Goal: Find specific page/section: Find specific page/section

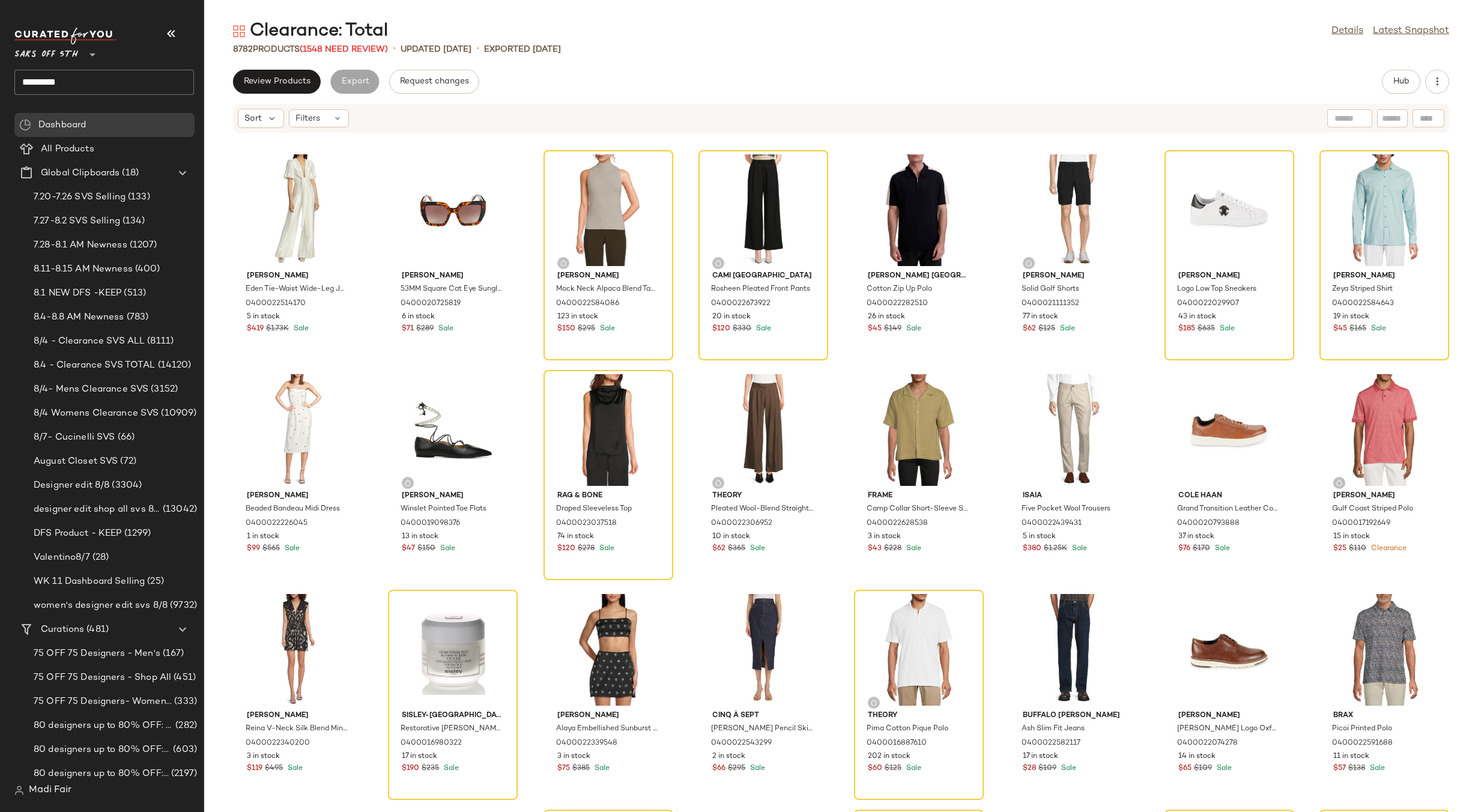
click at [96, 76] on input "*********" at bounding box center [104, 82] width 180 height 25
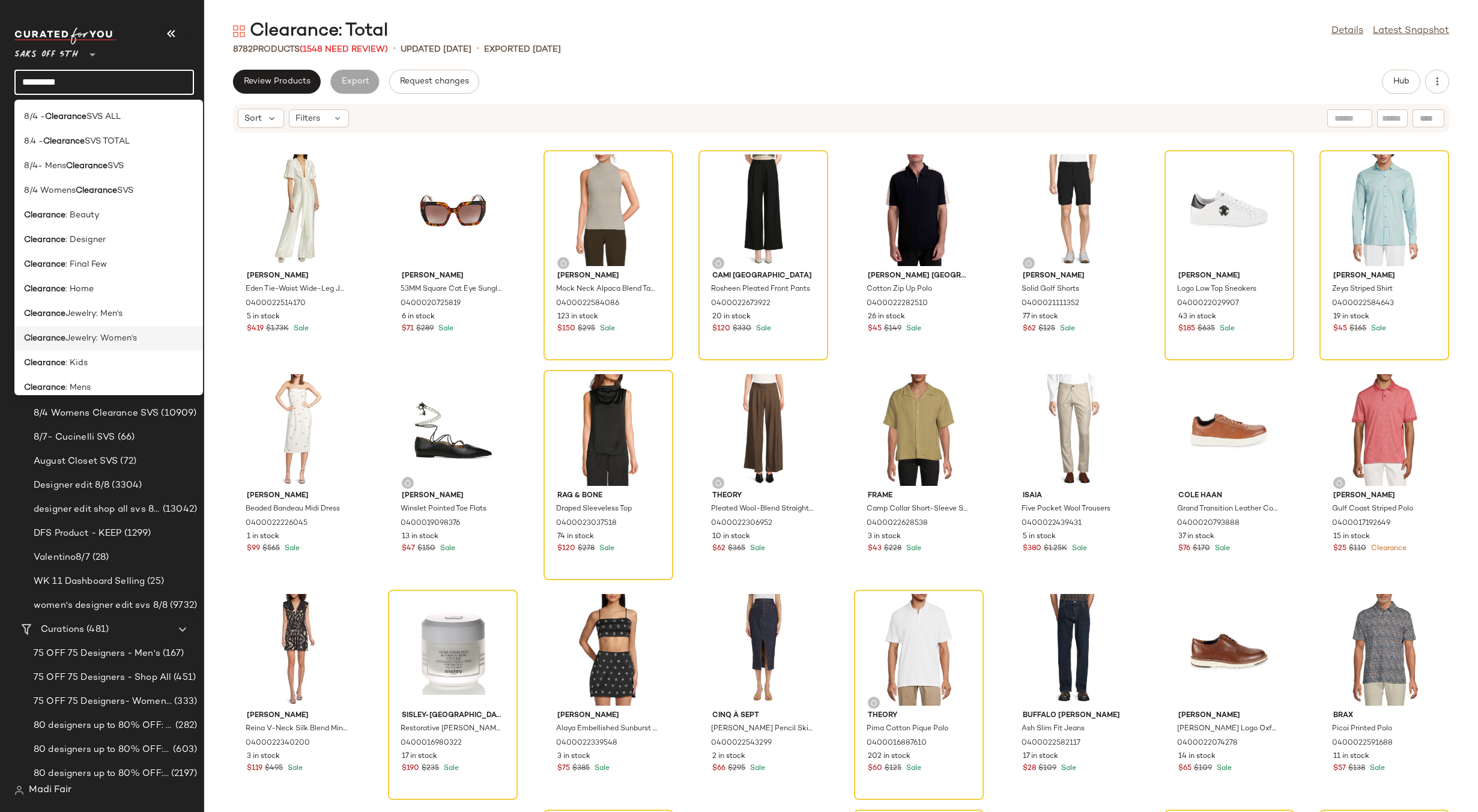
scroll to position [120, 0]
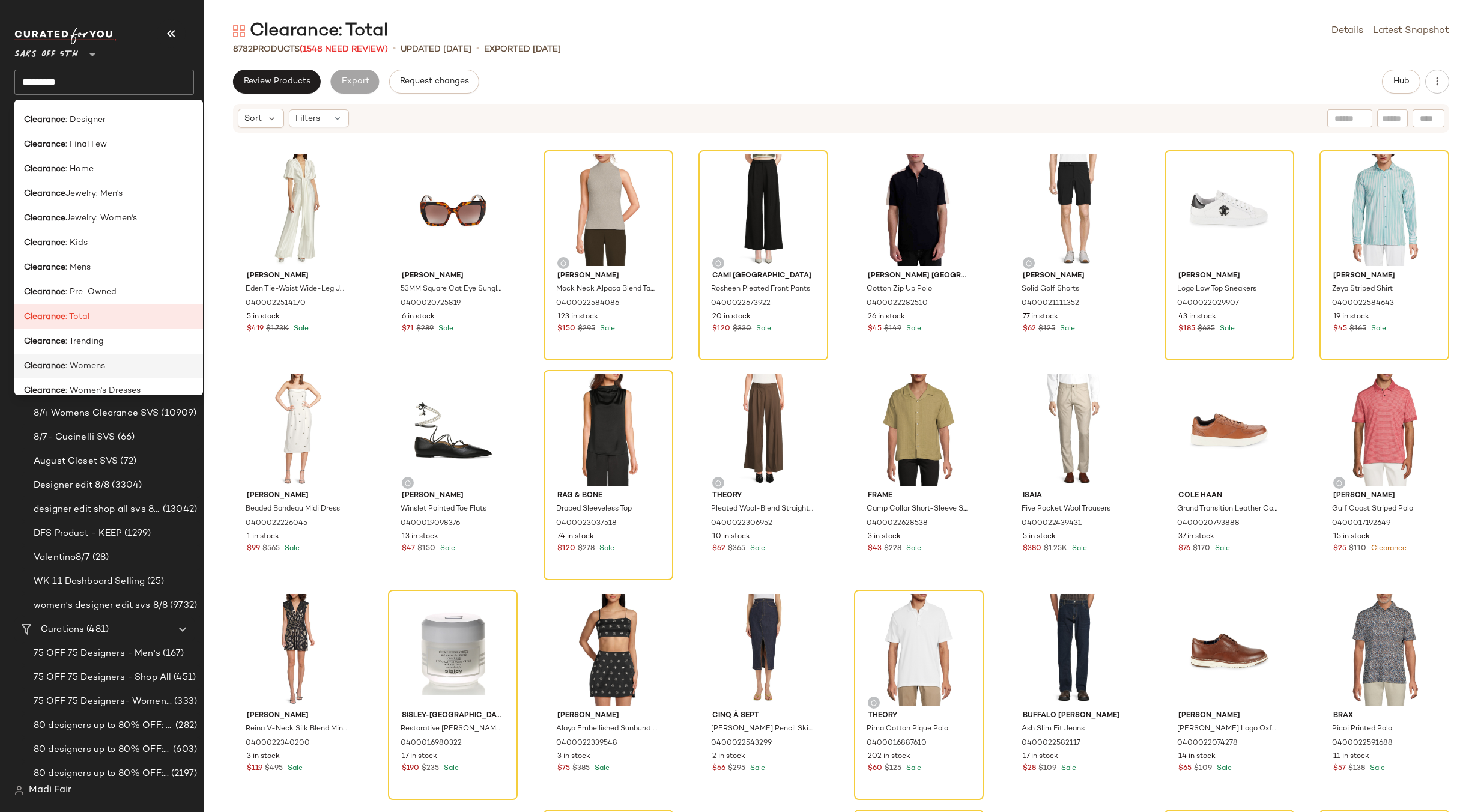
click at [109, 365] on div "Clearance : Womens" at bounding box center [108, 366] width 169 height 13
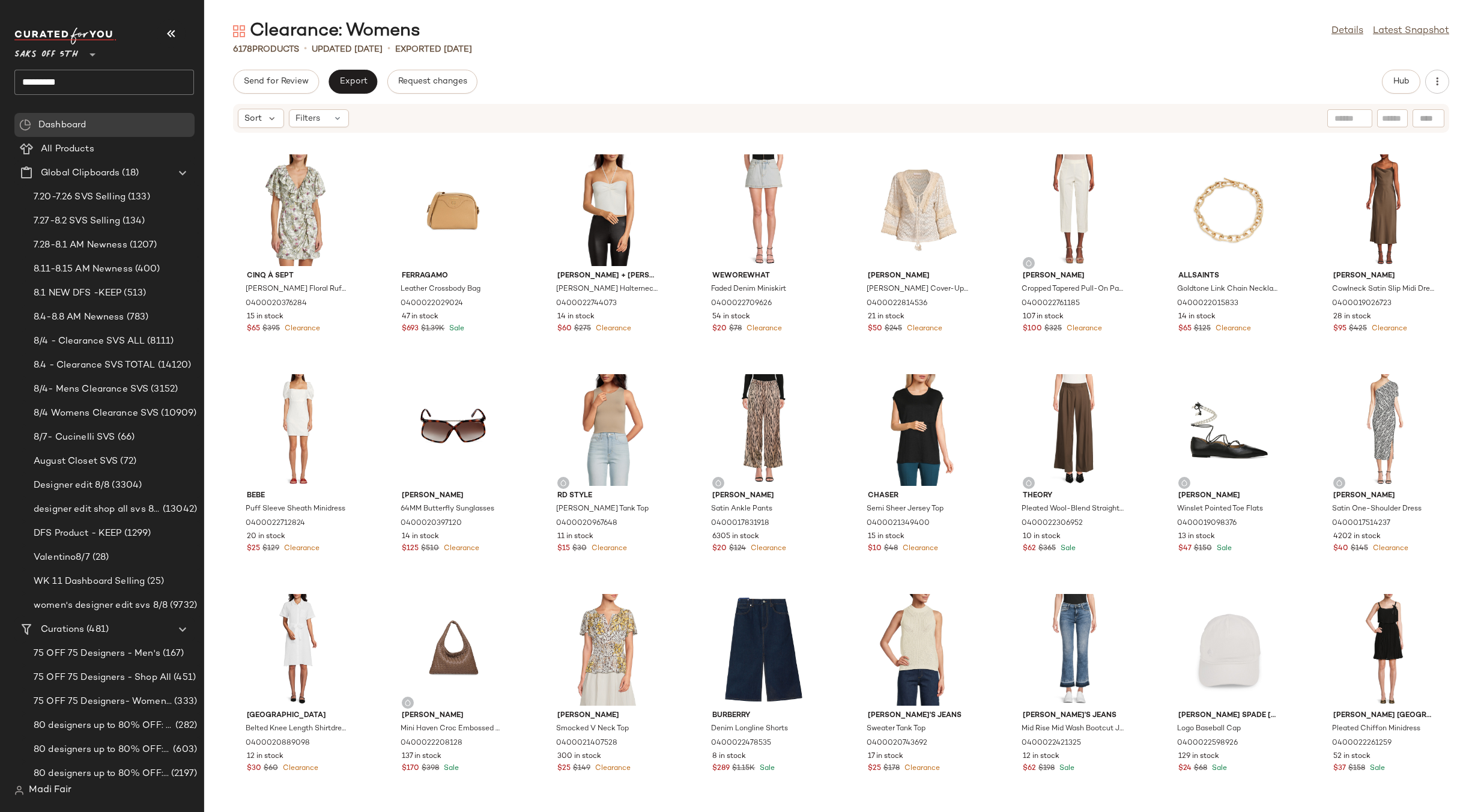
click at [744, 60] on div "Clearance: Womens Details Latest Snapshot 6178 Products • updated [DATE] • Expo…" at bounding box center [840, 416] width 1273 height 793
